Goal: Transaction & Acquisition: Obtain resource

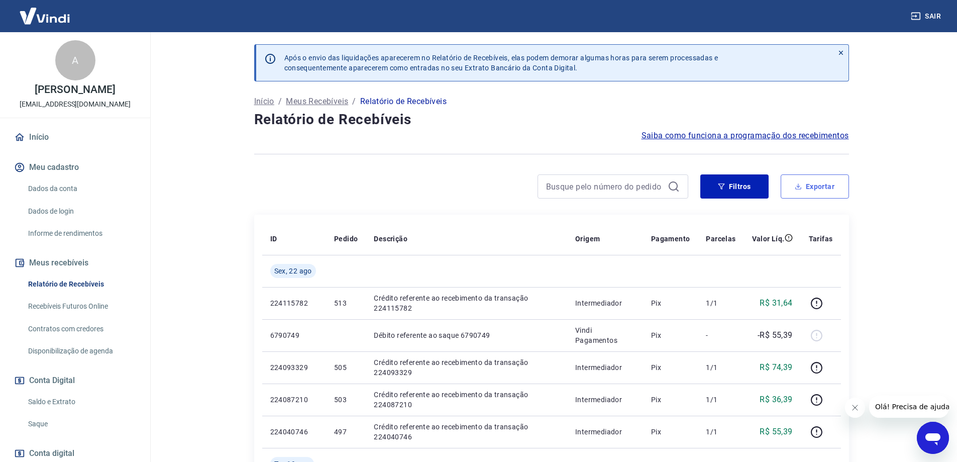
click at [816, 186] on button "Exportar" at bounding box center [815, 186] width 68 height 24
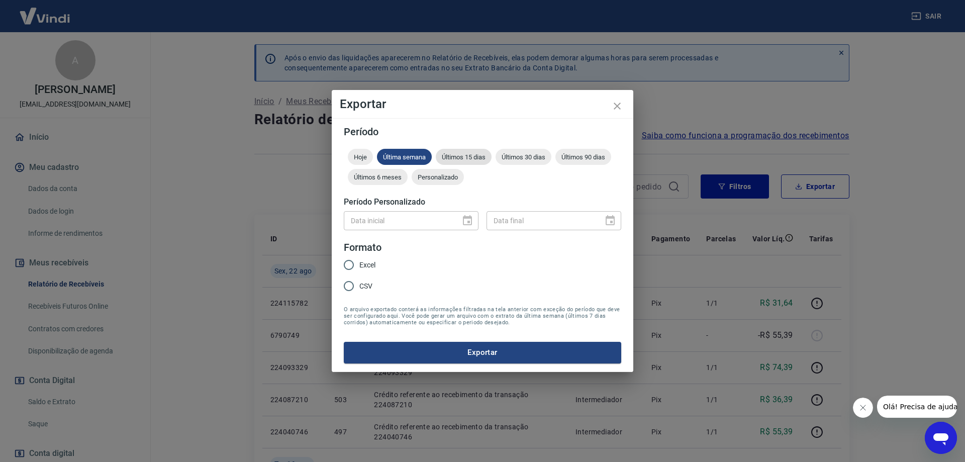
click at [472, 153] on span "Últimos 15 dias" at bounding box center [464, 157] width 56 height 8
click at [361, 265] on span "Excel" at bounding box center [367, 265] width 16 height 11
click at [359, 265] on input "Excel" at bounding box center [348, 264] width 21 height 21
radio input "true"
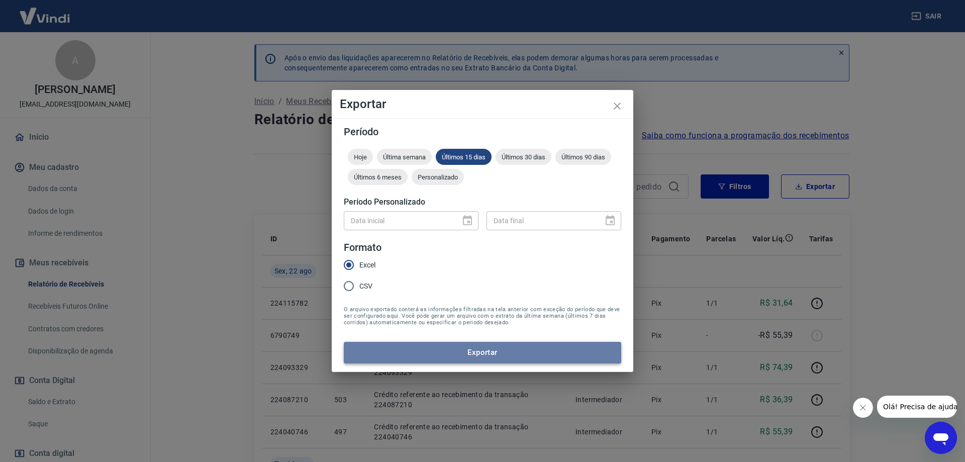
click at [461, 349] on button "Exportar" at bounding box center [482, 352] width 277 height 21
